Goal: Task Accomplishment & Management: Complete application form

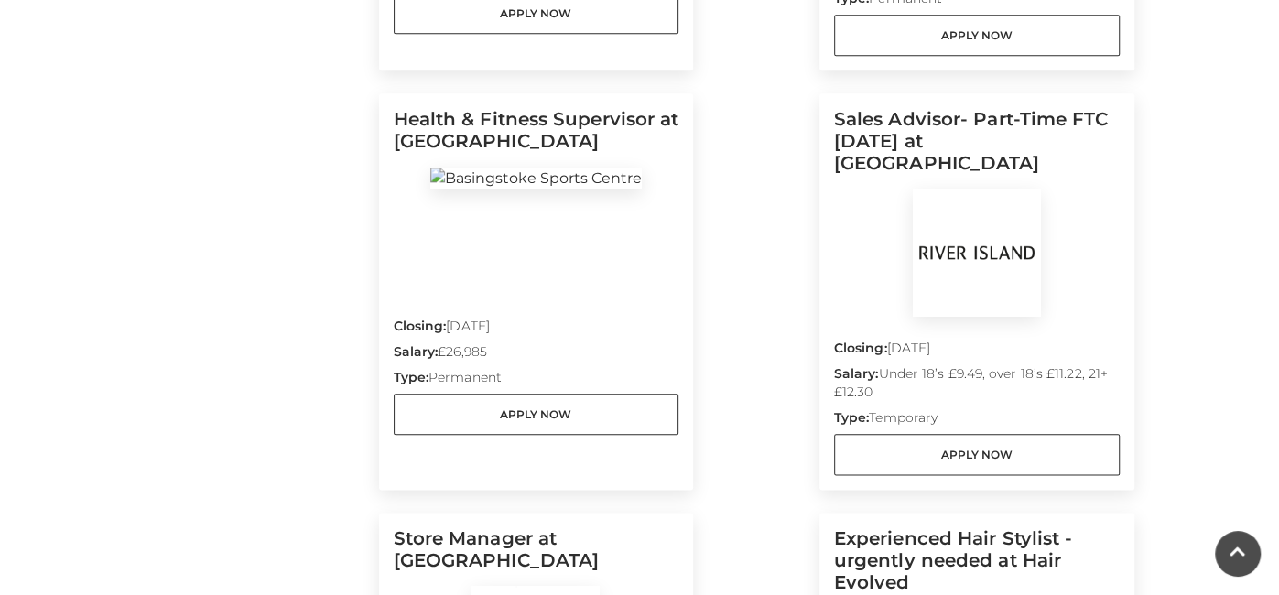
scroll to position [1319, 0]
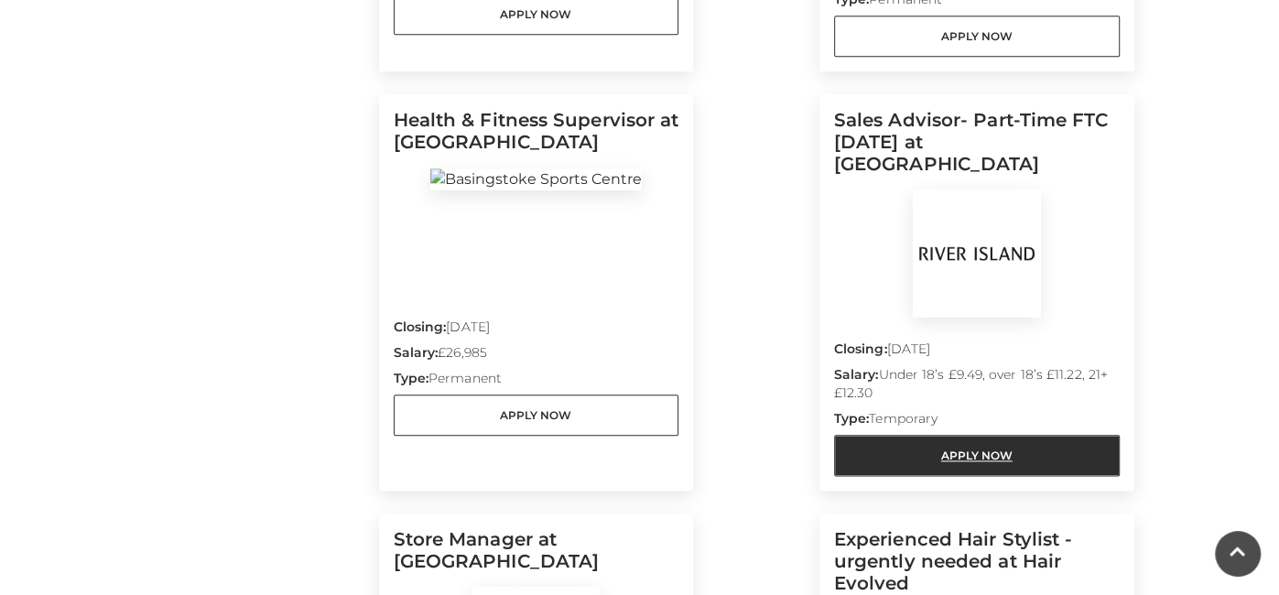
click at [881, 435] on link "Apply Now" at bounding box center [977, 455] width 286 height 41
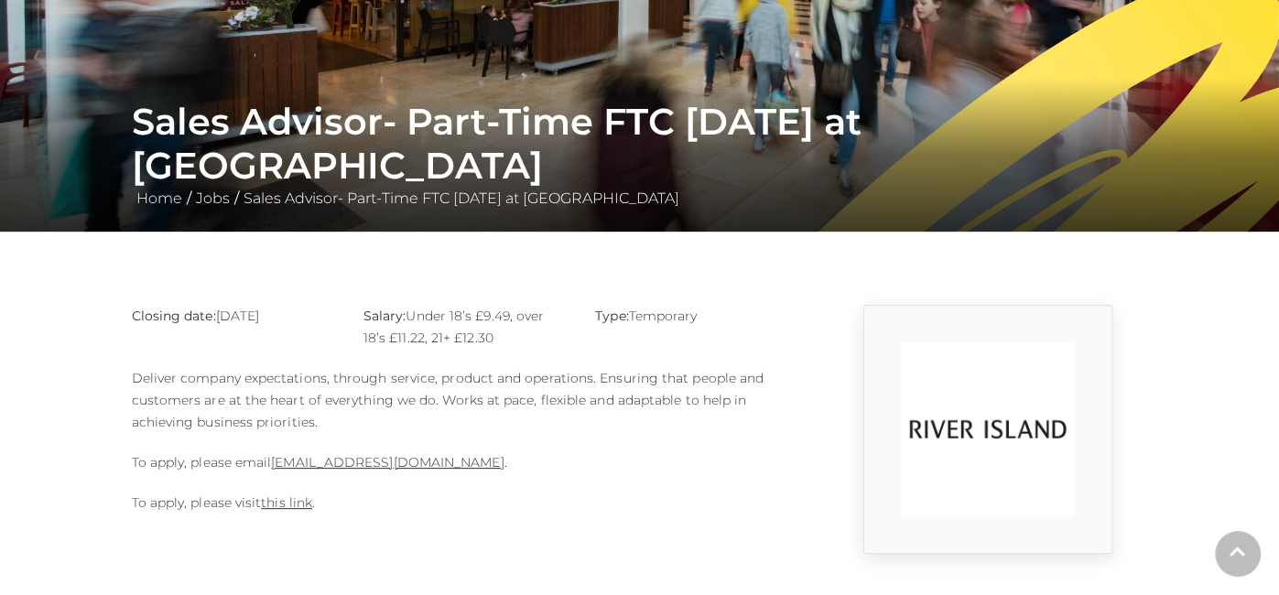
scroll to position [226, 0]
click at [305, 496] on link "this link" at bounding box center [286, 502] width 51 height 16
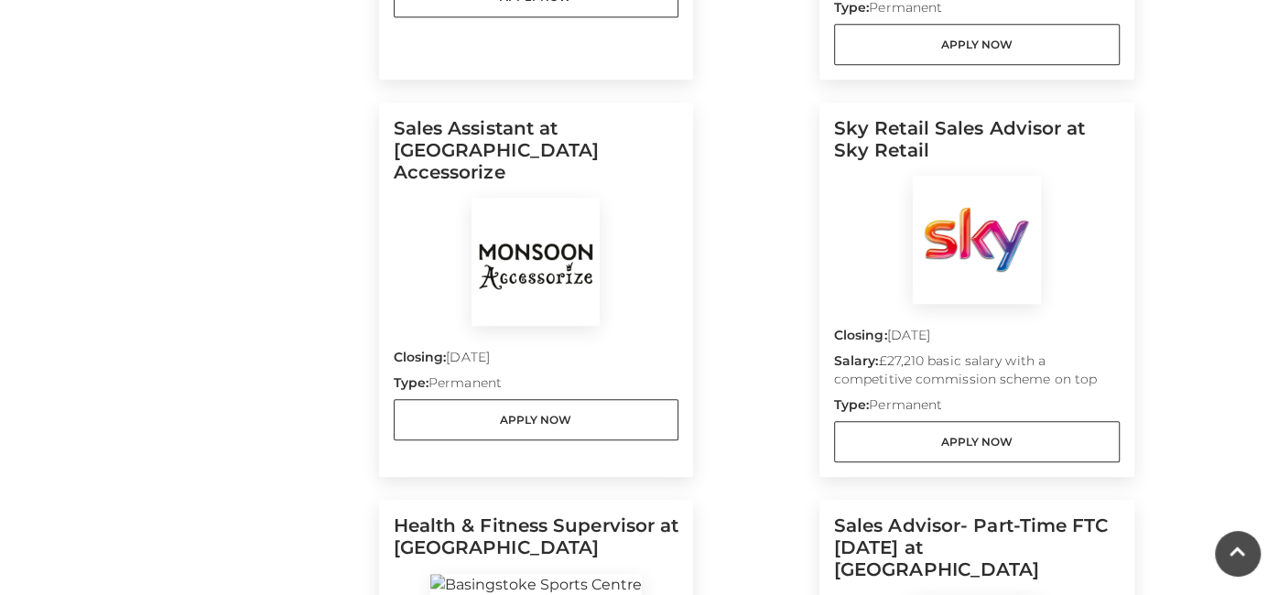
scroll to position [910, 0]
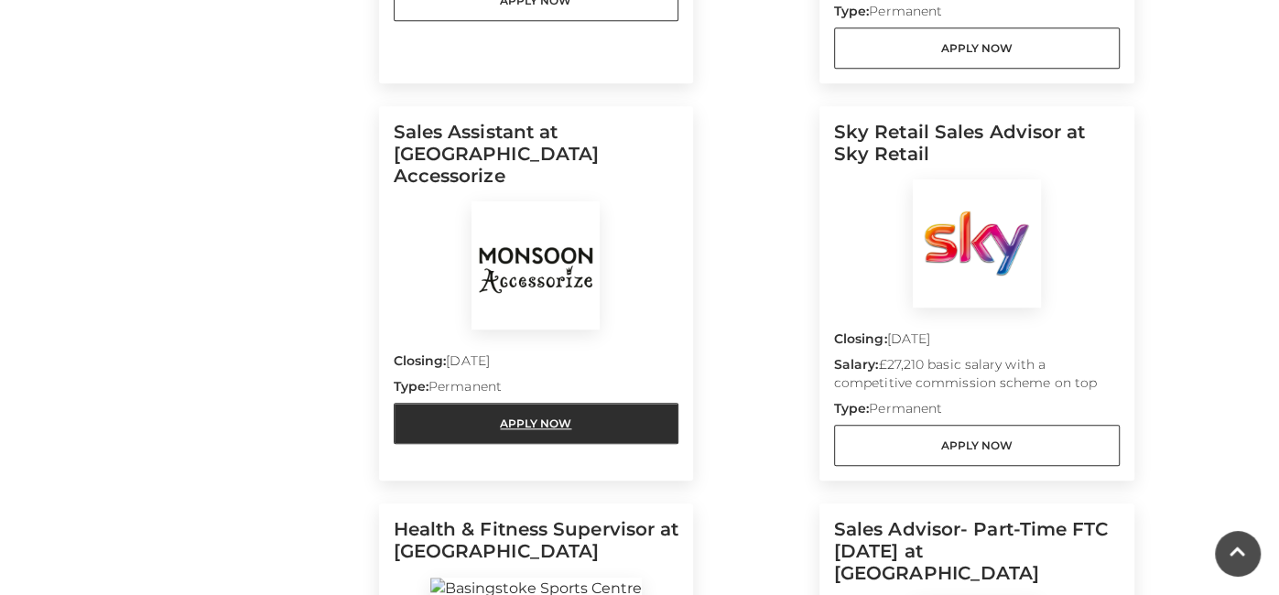
click at [636, 403] on link "Apply Now" at bounding box center [537, 423] width 286 height 41
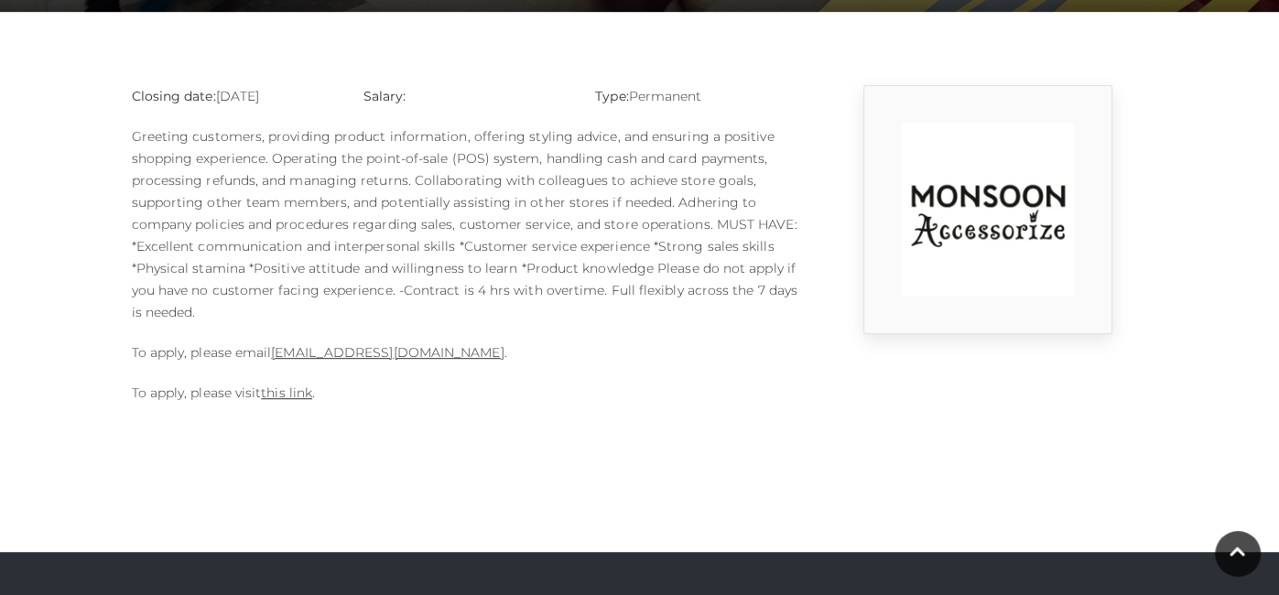
scroll to position [450, 0]
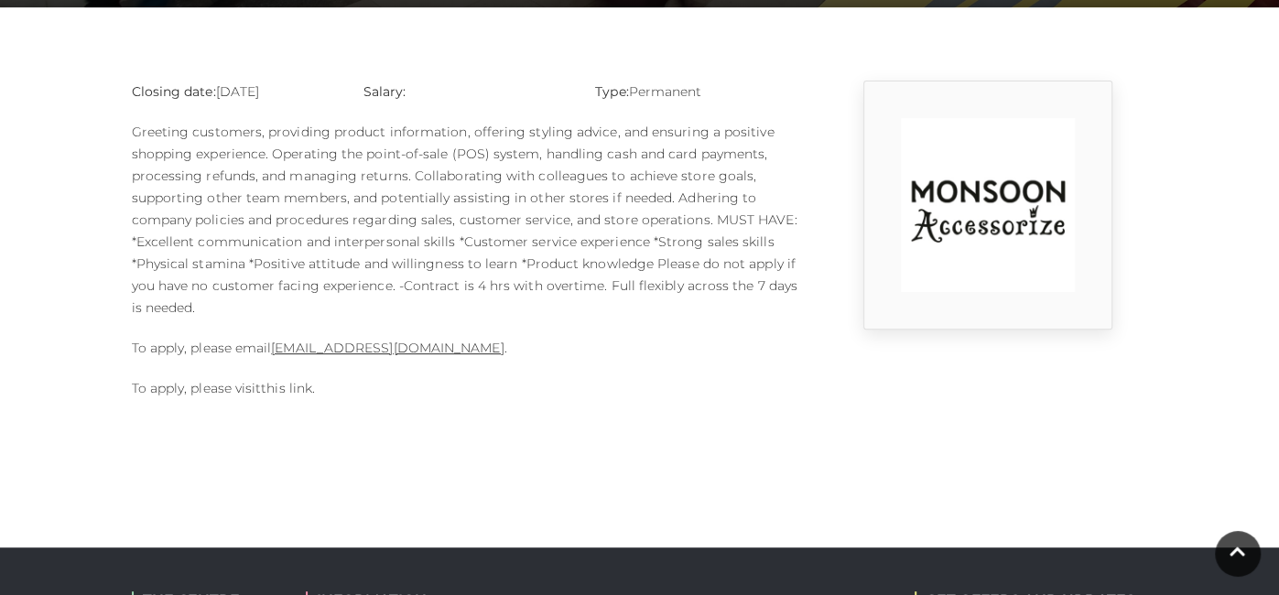
click at [275, 388] on link "this link" at bounding box center [286, 388] width 51 height 16
